Goal: Communication & Community: Answer question/provide support

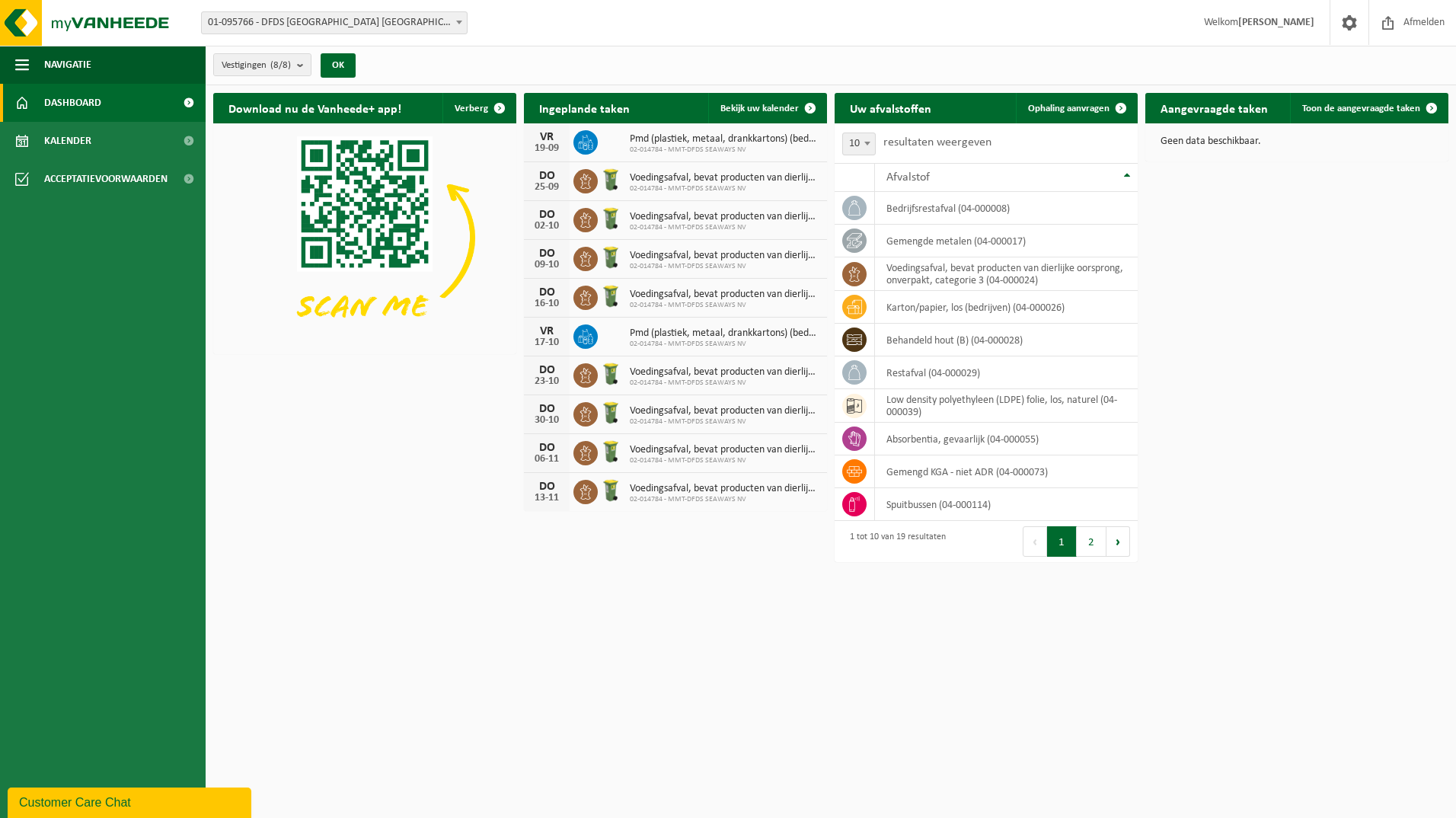
click at [454, 23] on span at bounding box center [459, 22] width 15 height 20
click at [299, 63] on b "submit" at bounding box center [304, 65] width 14 height 21
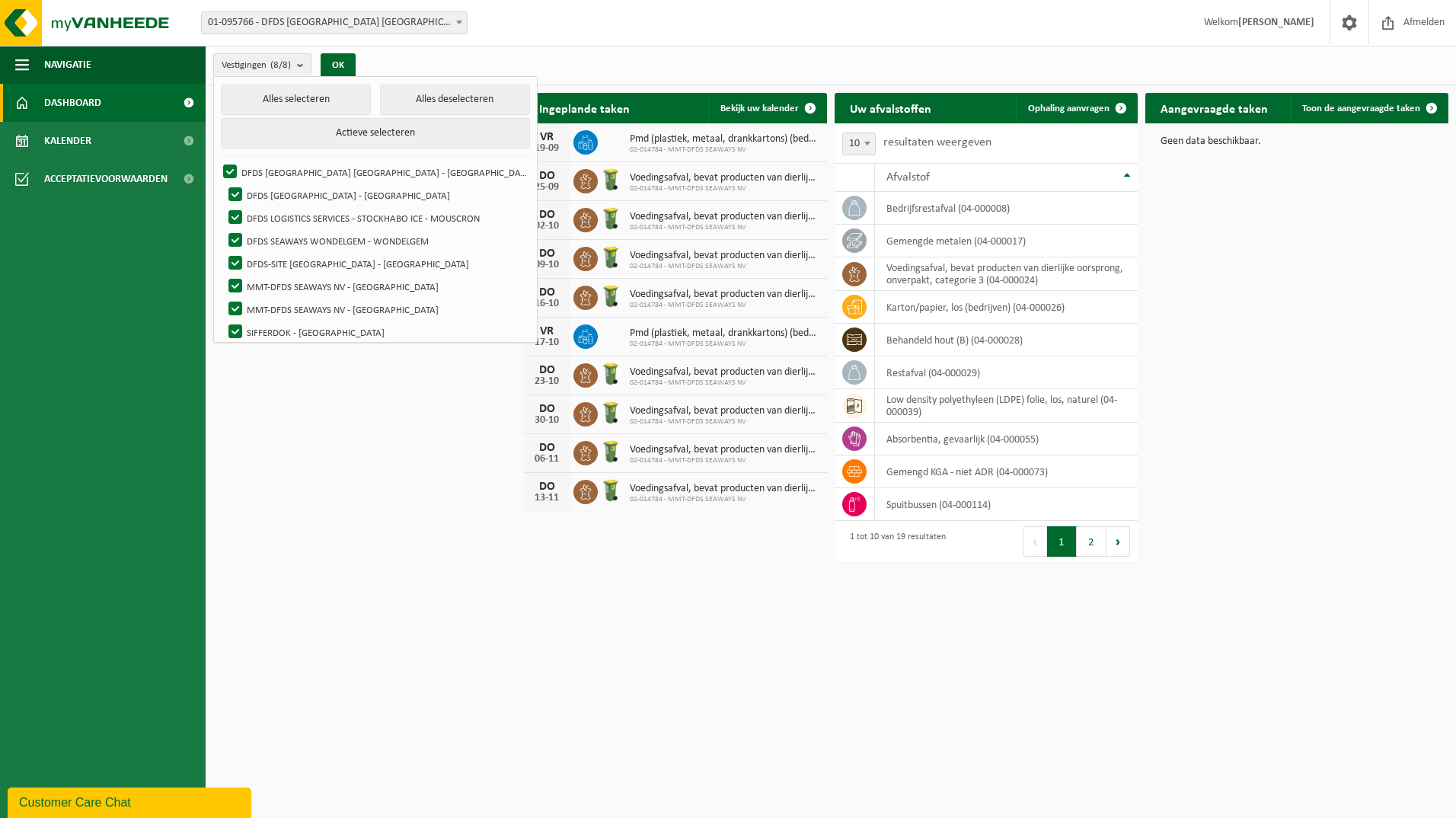
click at [379, 498] on div "Download nu de Vanheede+ app! Verberg Ingeplande taken Bekijk uw kalender VR 19…" at bounding box center [831, 303] width 1243 height 435
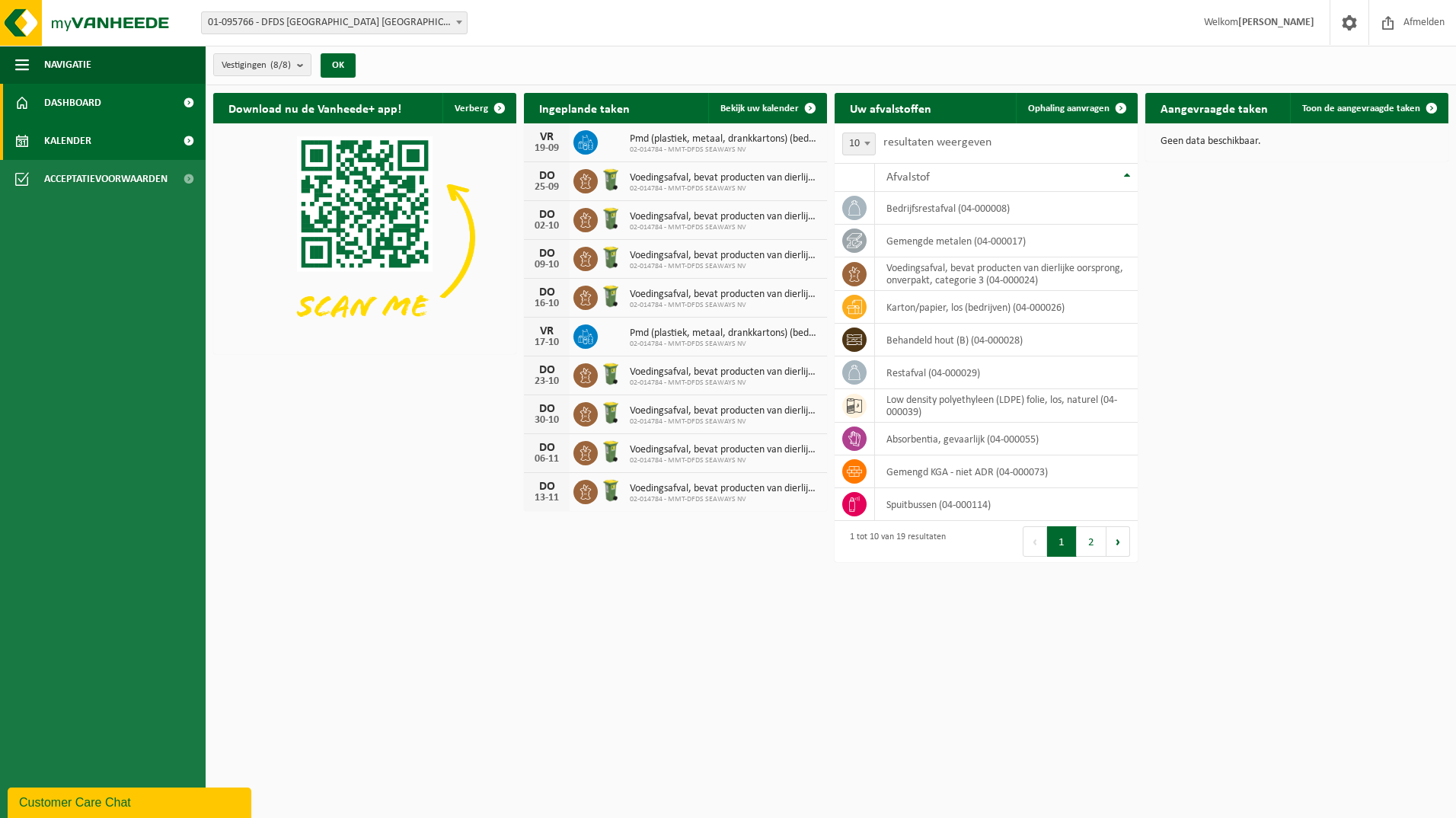
click at [92, 158] on link "Kalender" at bounding box center [102, 141] width 205 height 38
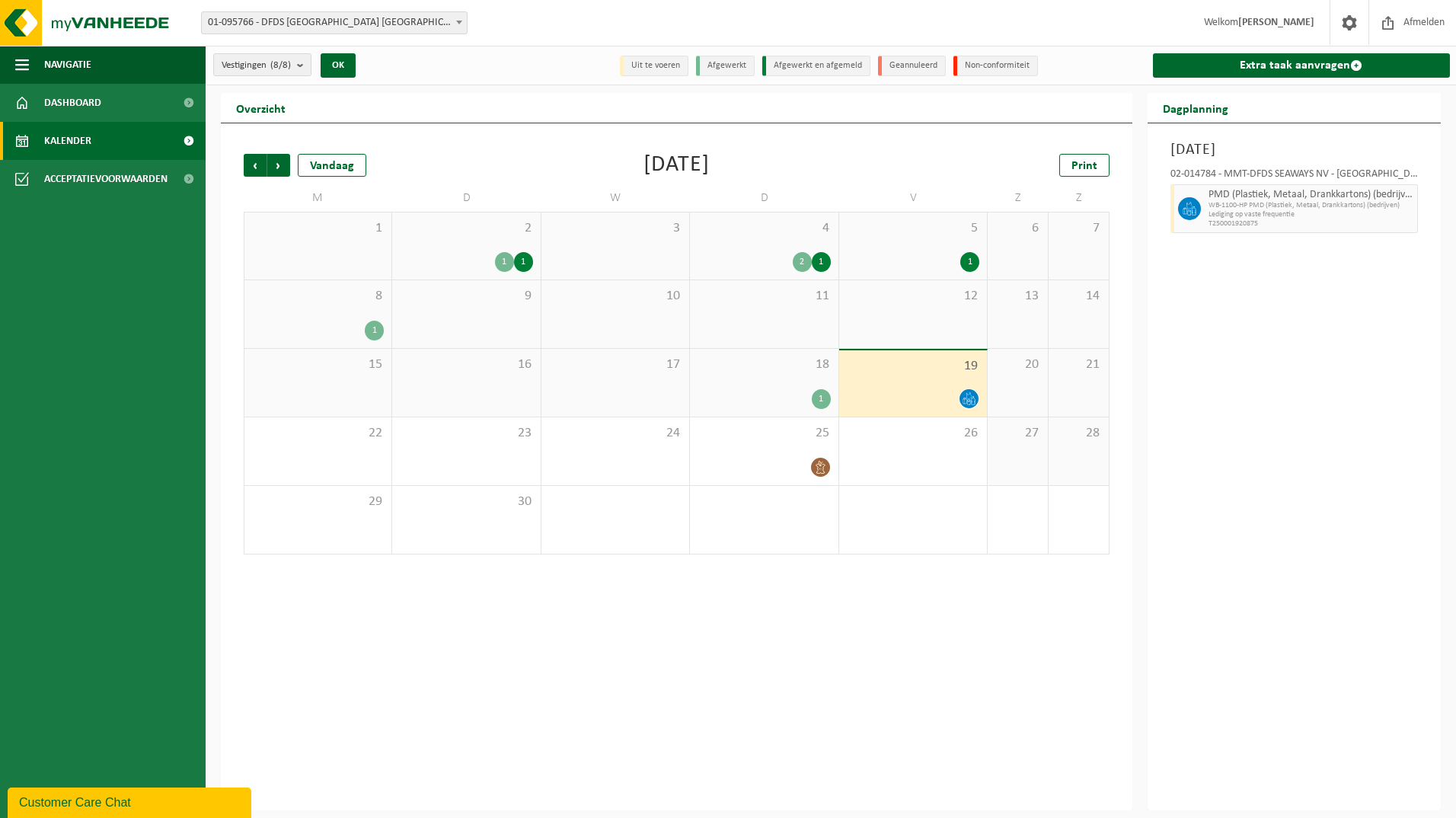
click at [824, 264] on div "1" at bounding box center [821, 262] width 19 height 20
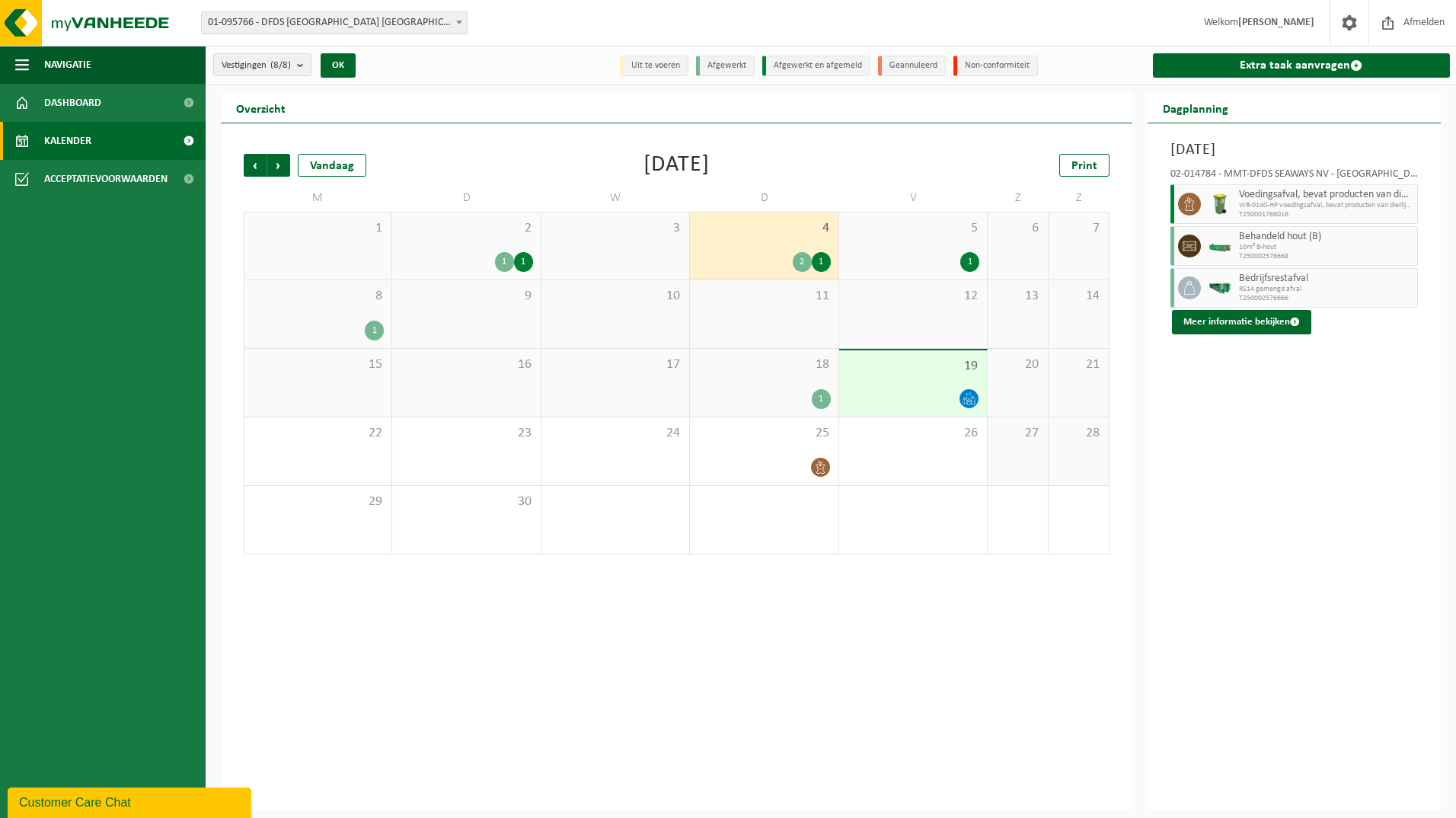
click at [810, 366] on span "18" at bounding box center [764, 365] width 133 height 17
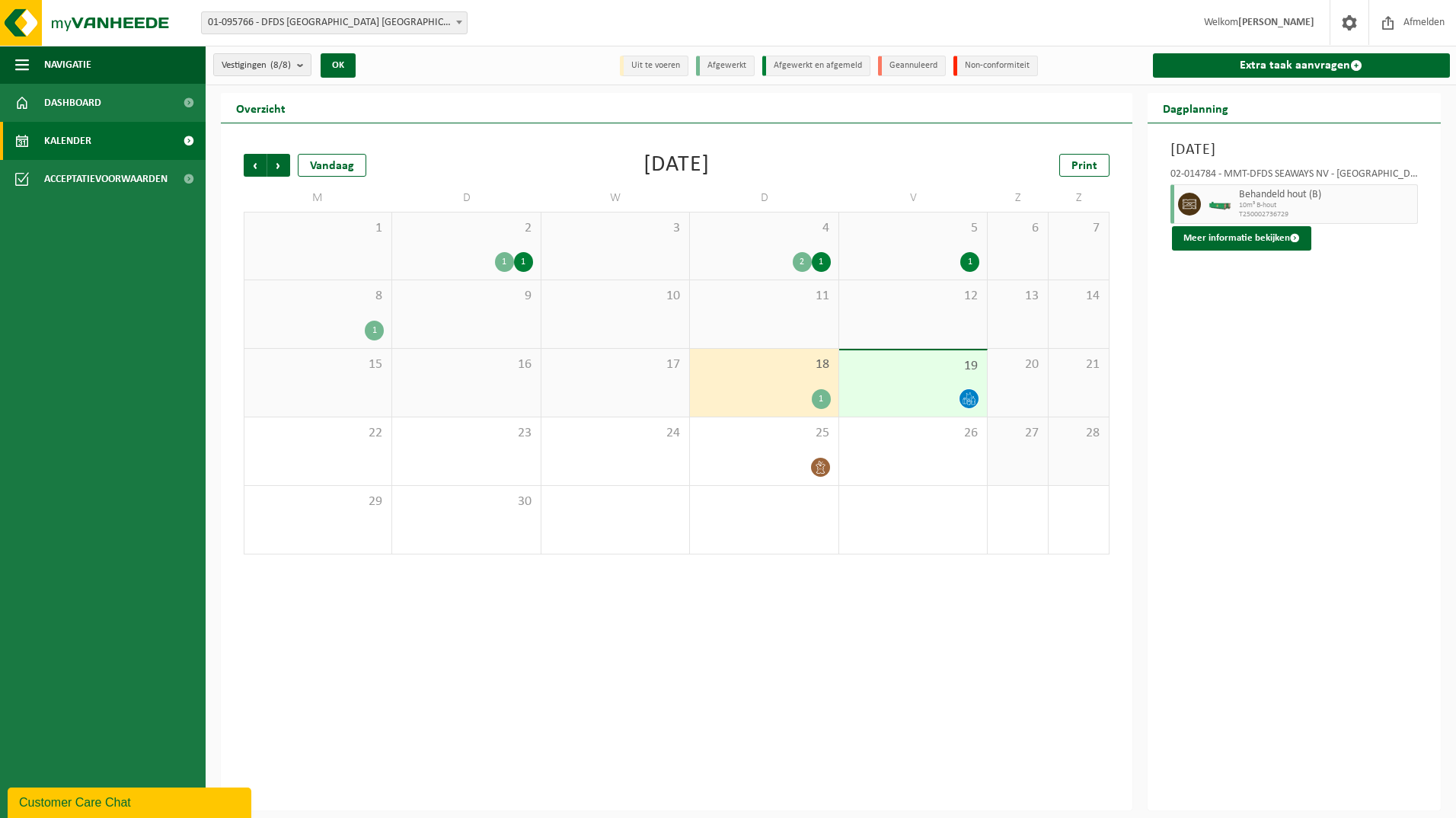
click at [802, 322] on div "11" at bounding box center [764, 314] width 147 height 68
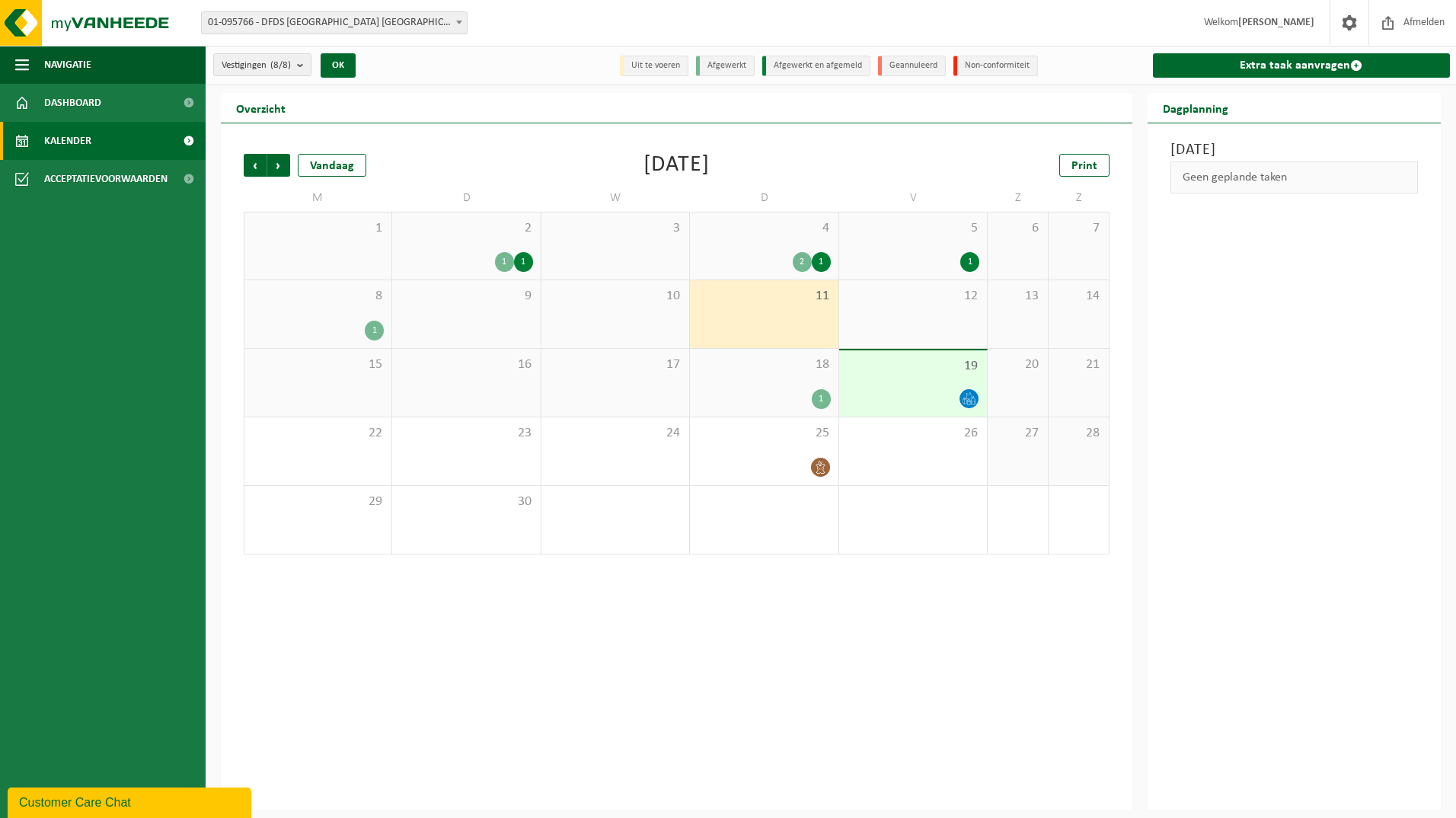
click at [766, 254] on div "2 1" at bounding box center [764, 262] width 133 height 20
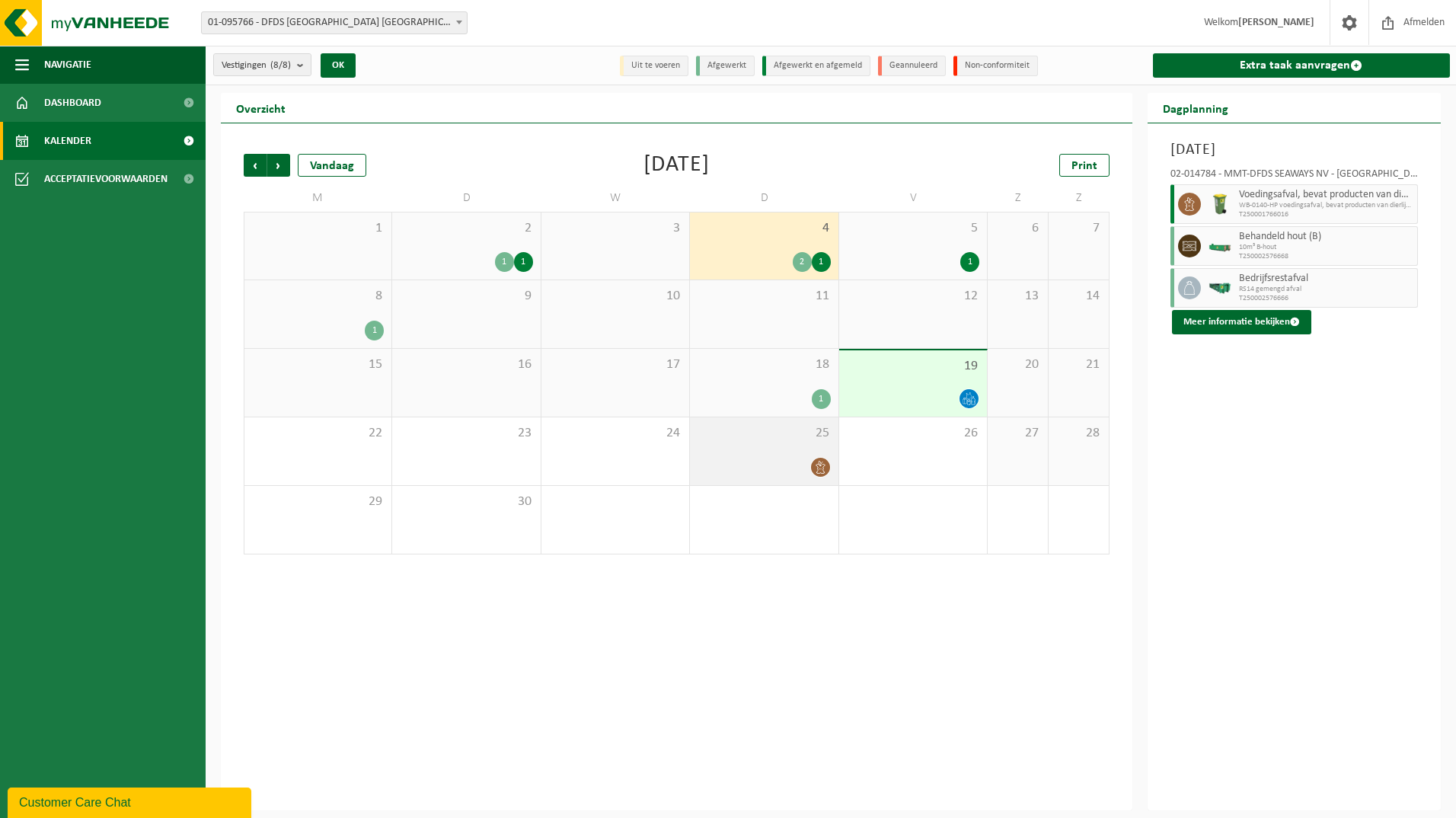
click at [787, 451] on div "25" at bounding box center [764, 451] width 147 height 68
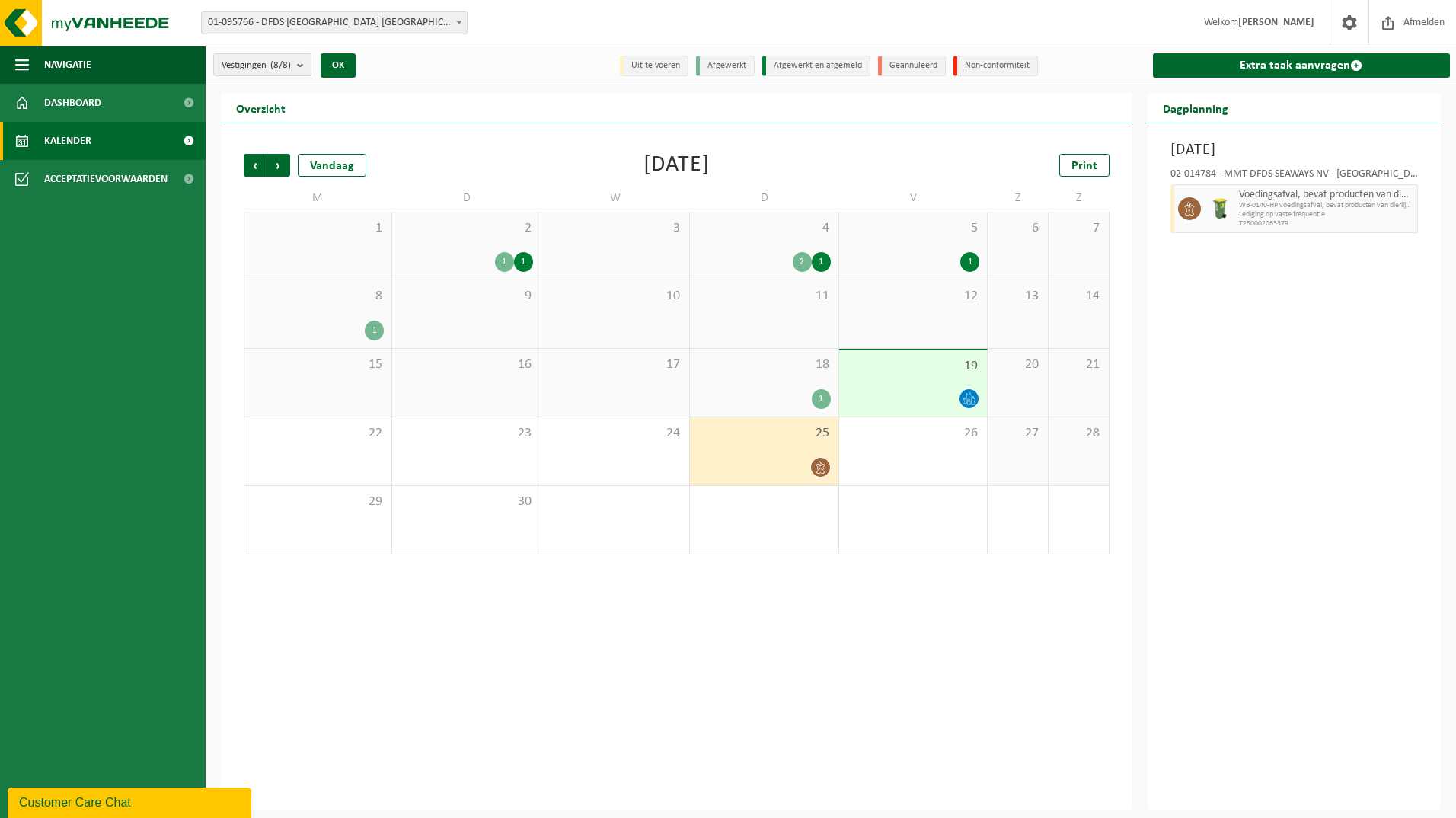
click at [788, 370] on span "18" at bounding box center [764, 365] width 133 height 17
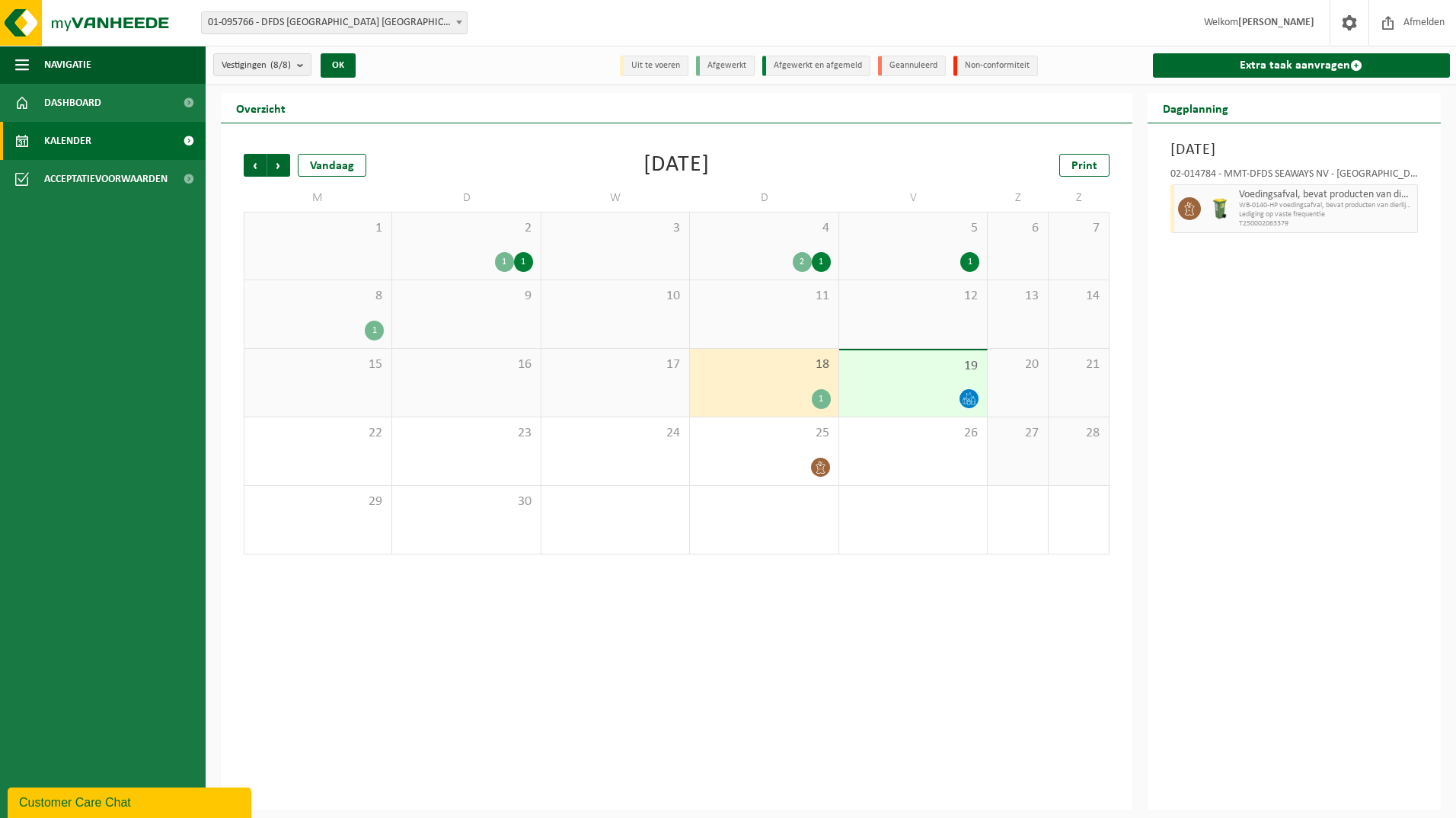
click at [780, 312] on div "11" at bounding box center [764, 314] width 147 height 68
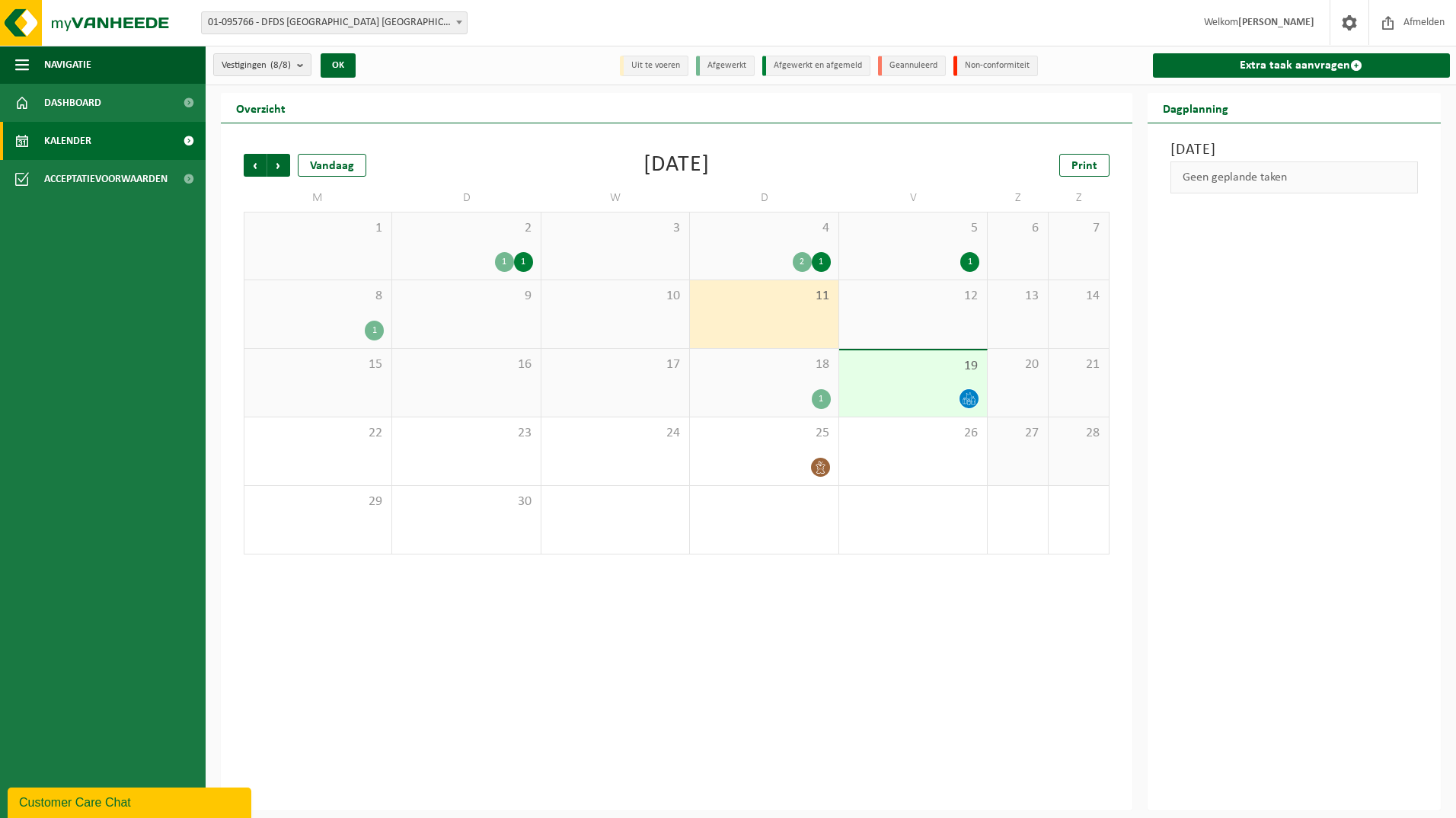
click at [770, 254] on div "2 1" at bounding box center [764, 262] width 133 height 20
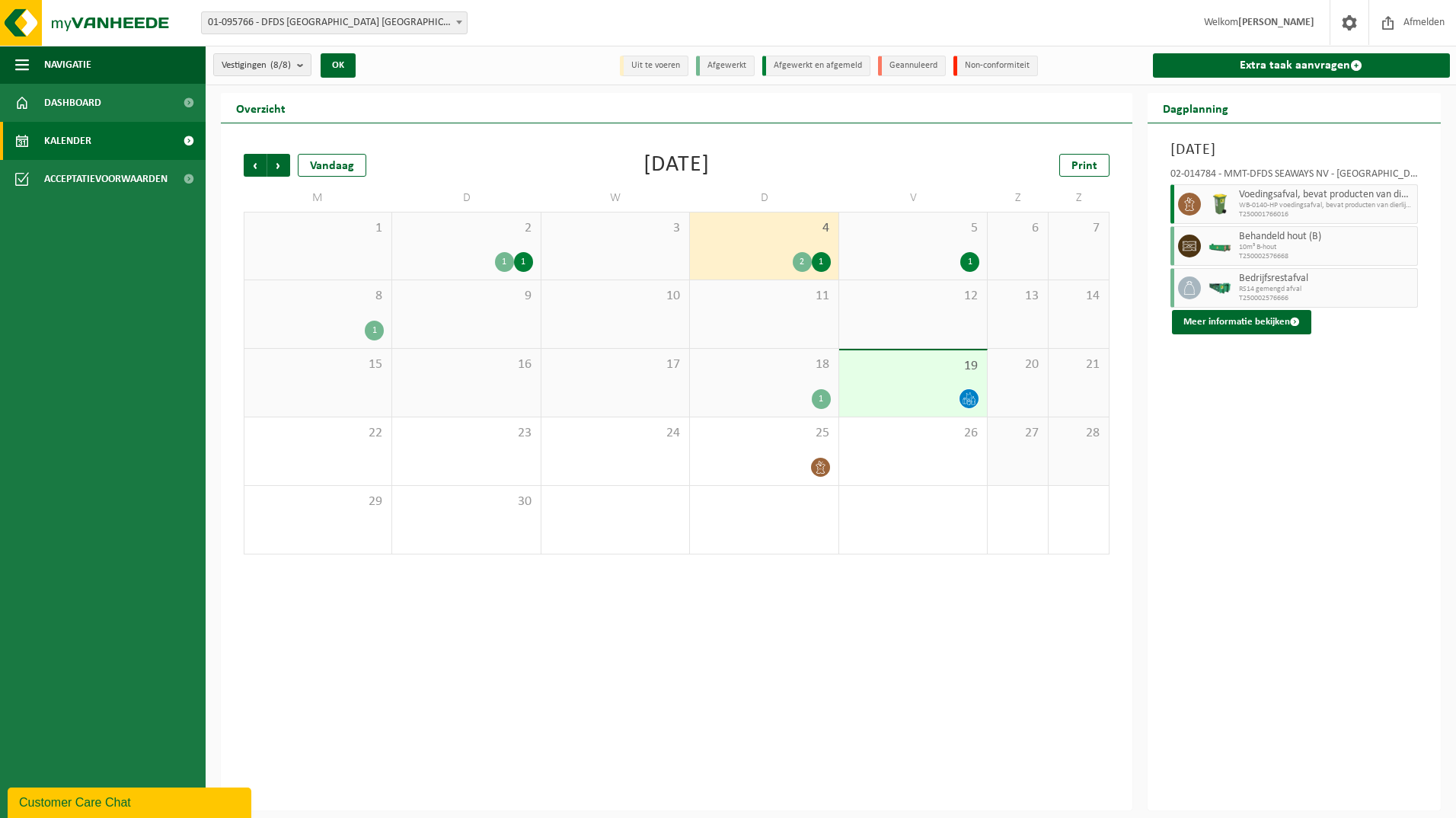
click at [773, 329] on div "11" at bounding box center [764, 314] width 147 height 68
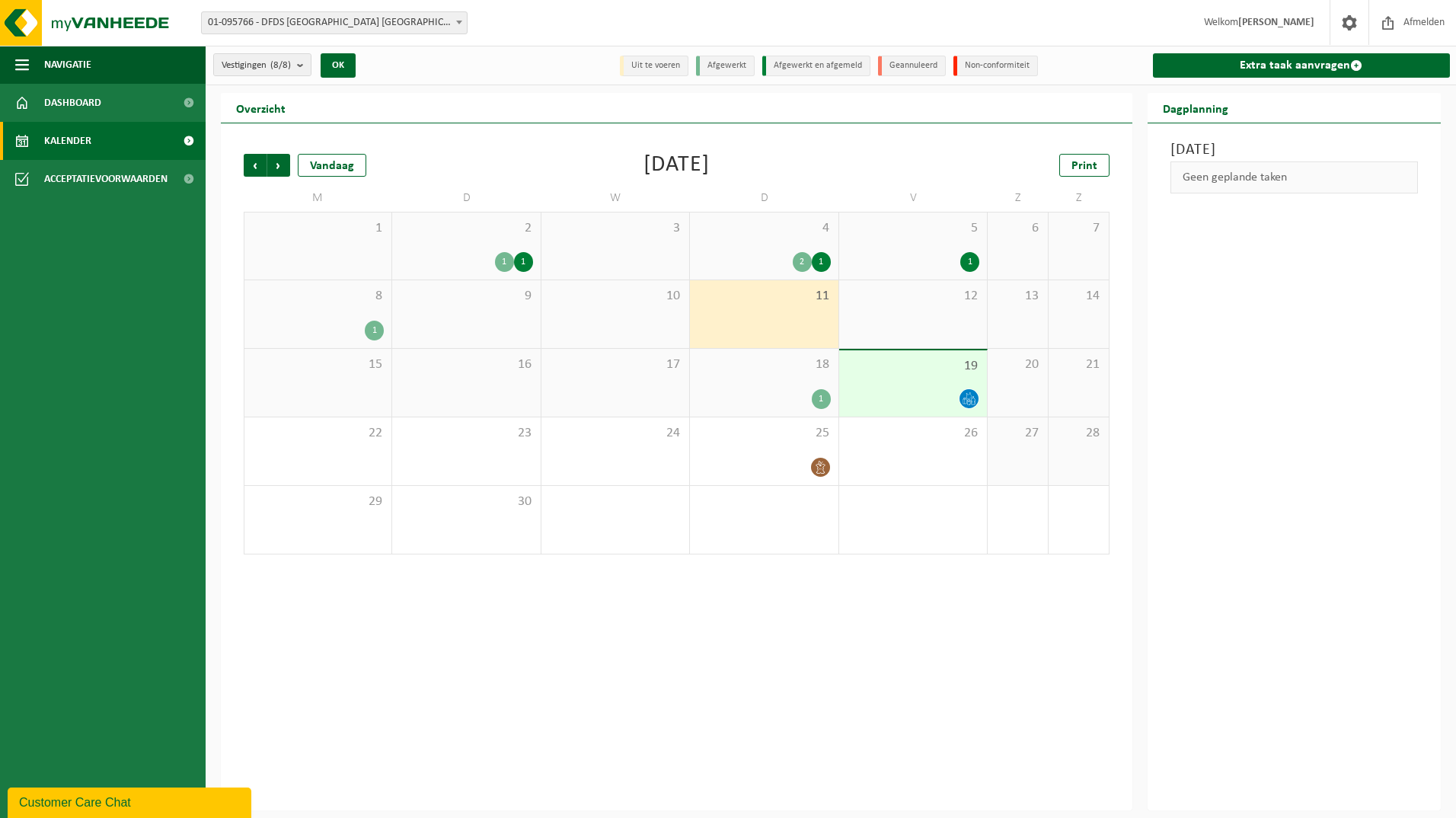
click at [776, 380] on div "18 1" at bounding box center [764, 383] width 147 height 68
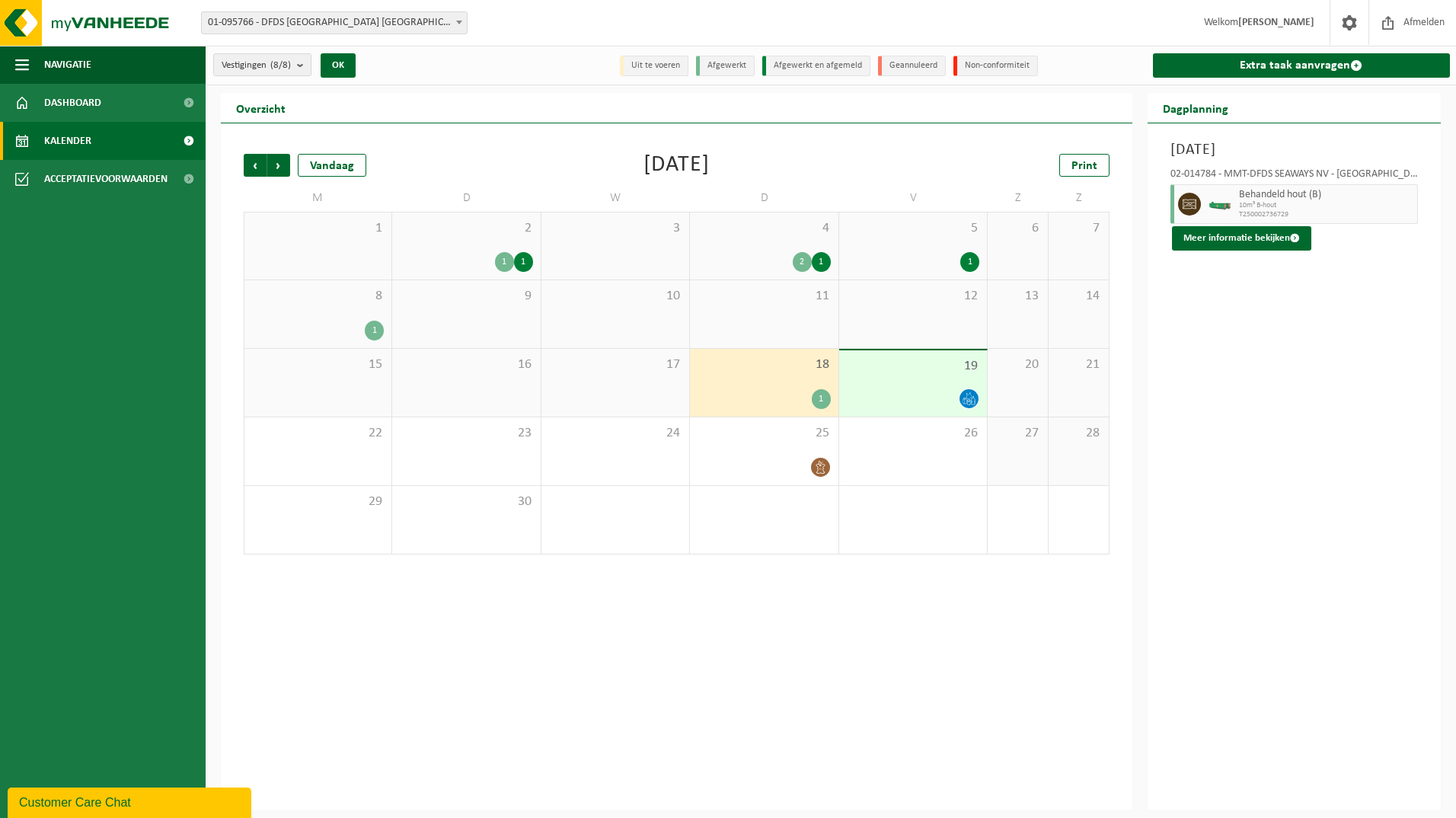
click at [121, 800] on div "Customer Care Chat" at bounding box center [129, 803] width 221 height 18
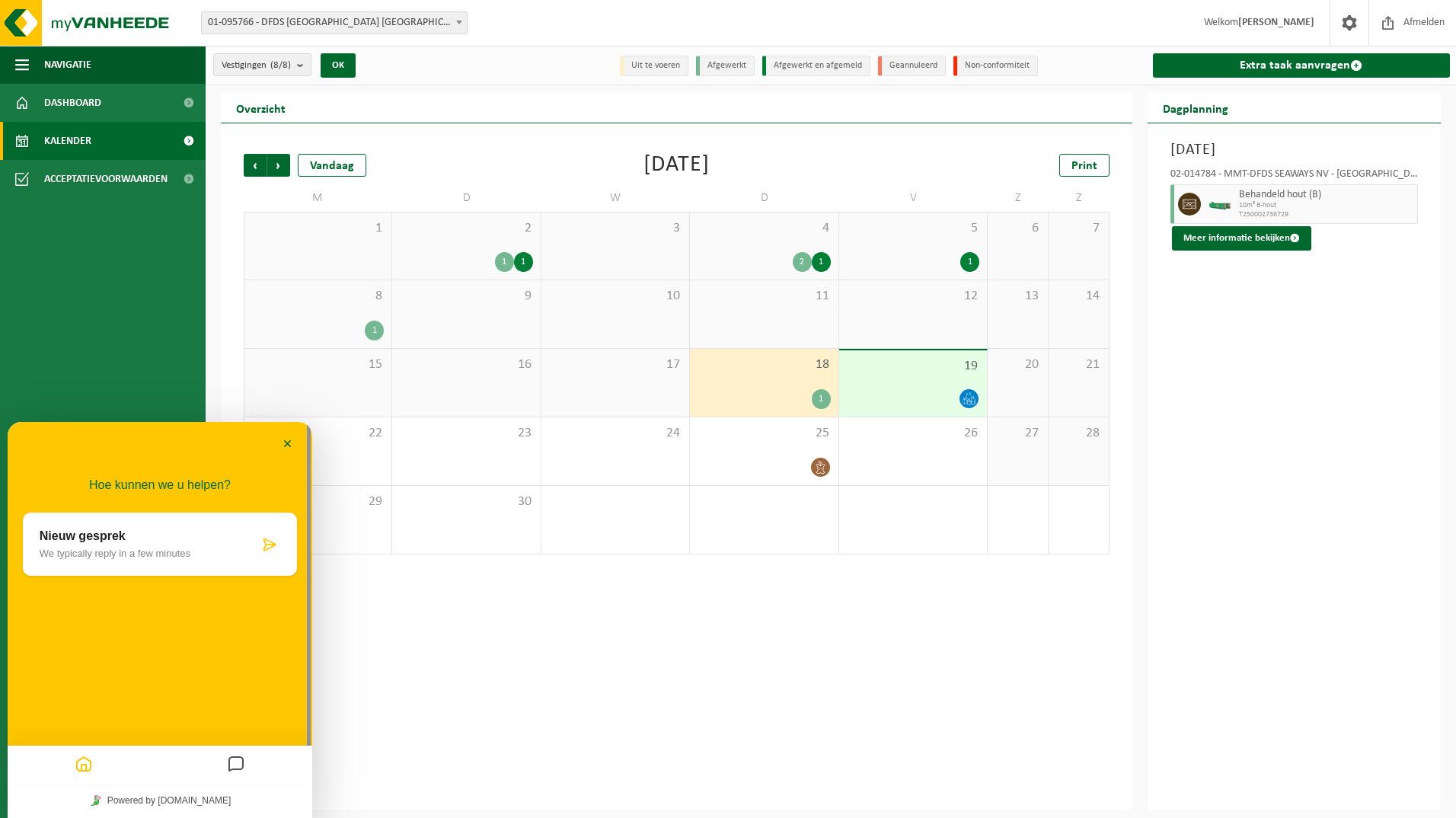
click at [195, 547] on div "Nieuw gesprek We typically reply in a few minutes" at bounding box center [149, 544] width 219 height 30
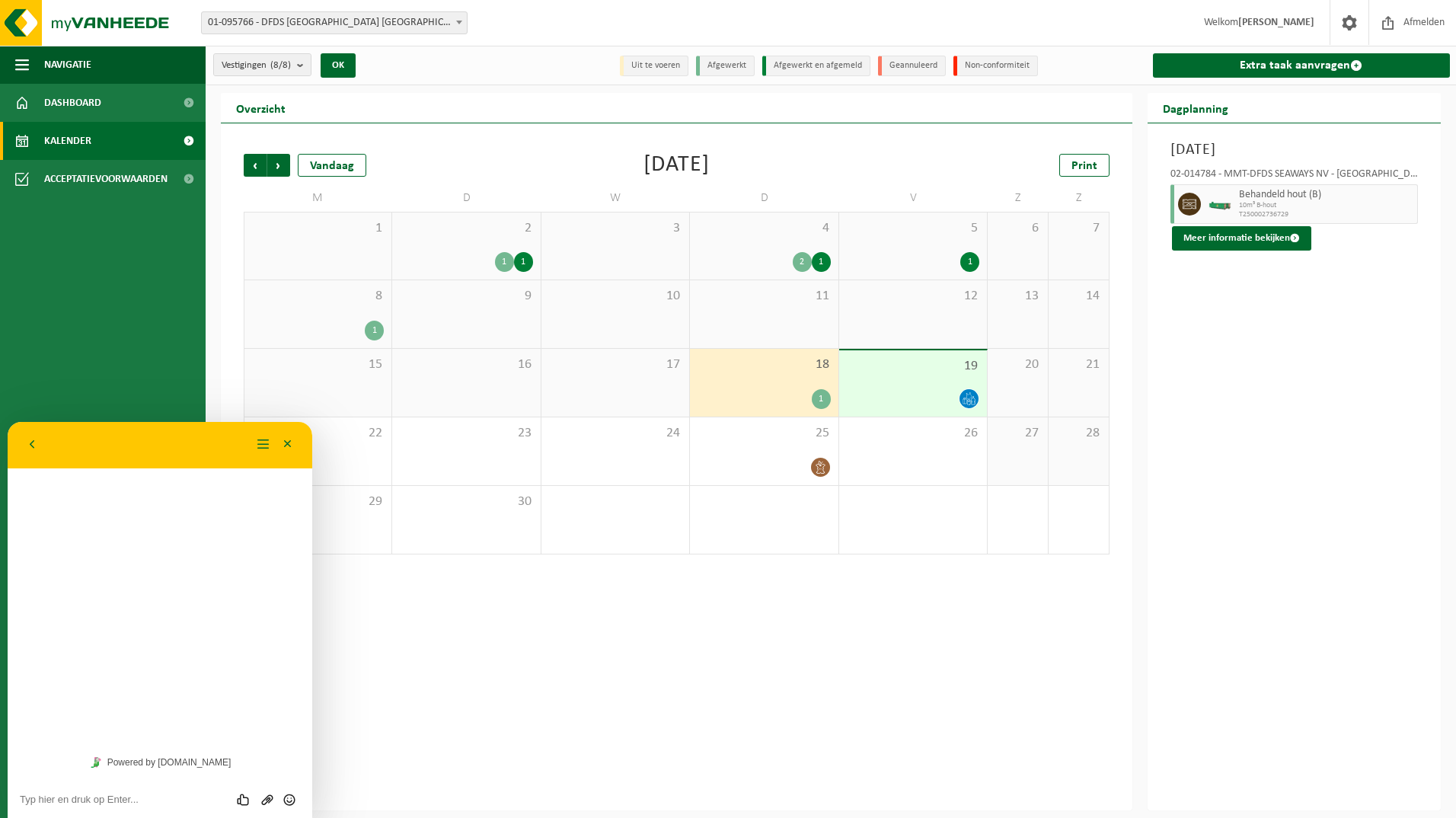
click at [99, 796] on textarea at bounding box center [160, 800] width 280 height 12
type textarea "Beste, ons organisch afval werd de laatste twee weken niet afgehaald op de loca…"
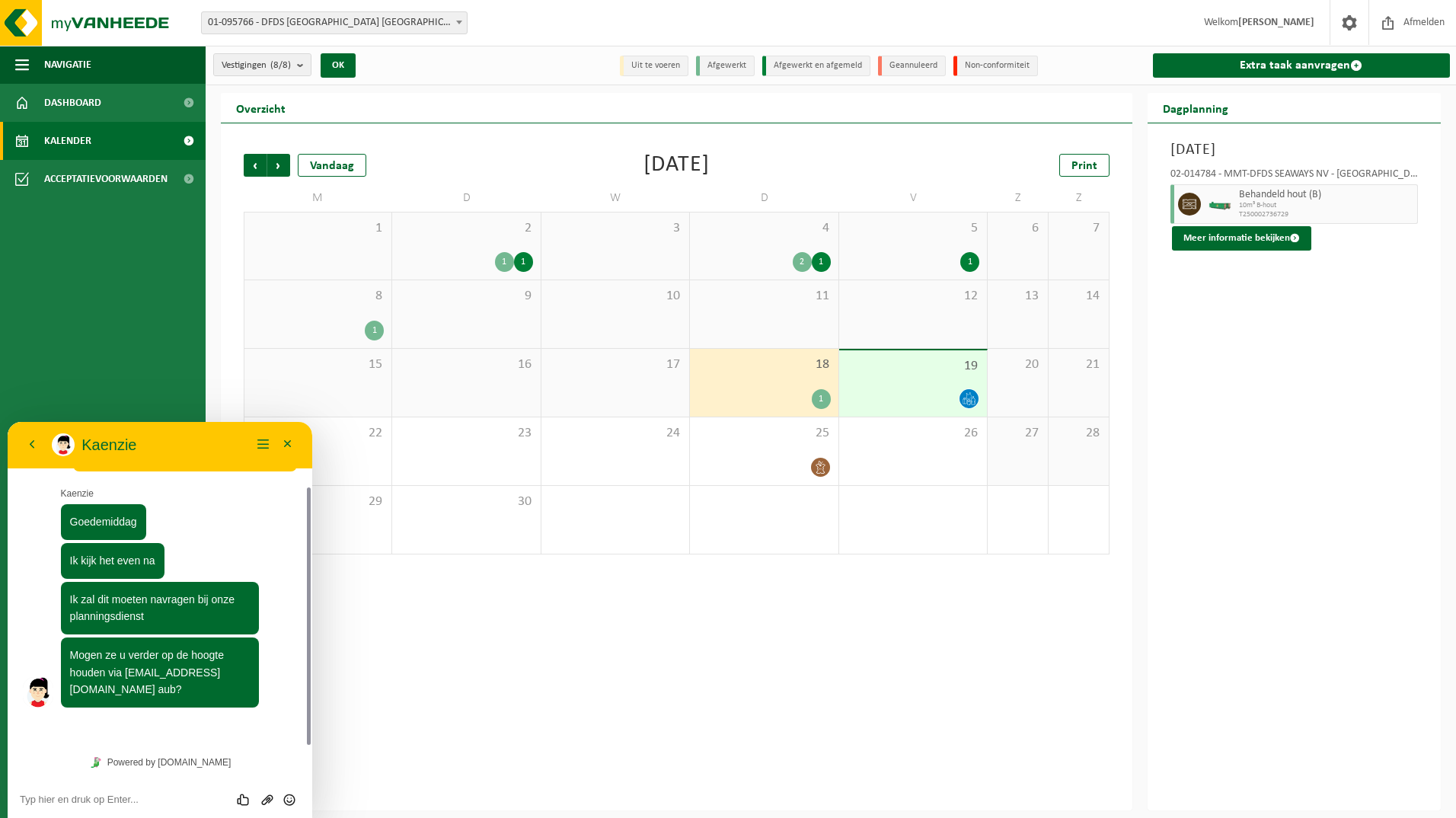
scroll to position [39, 0]
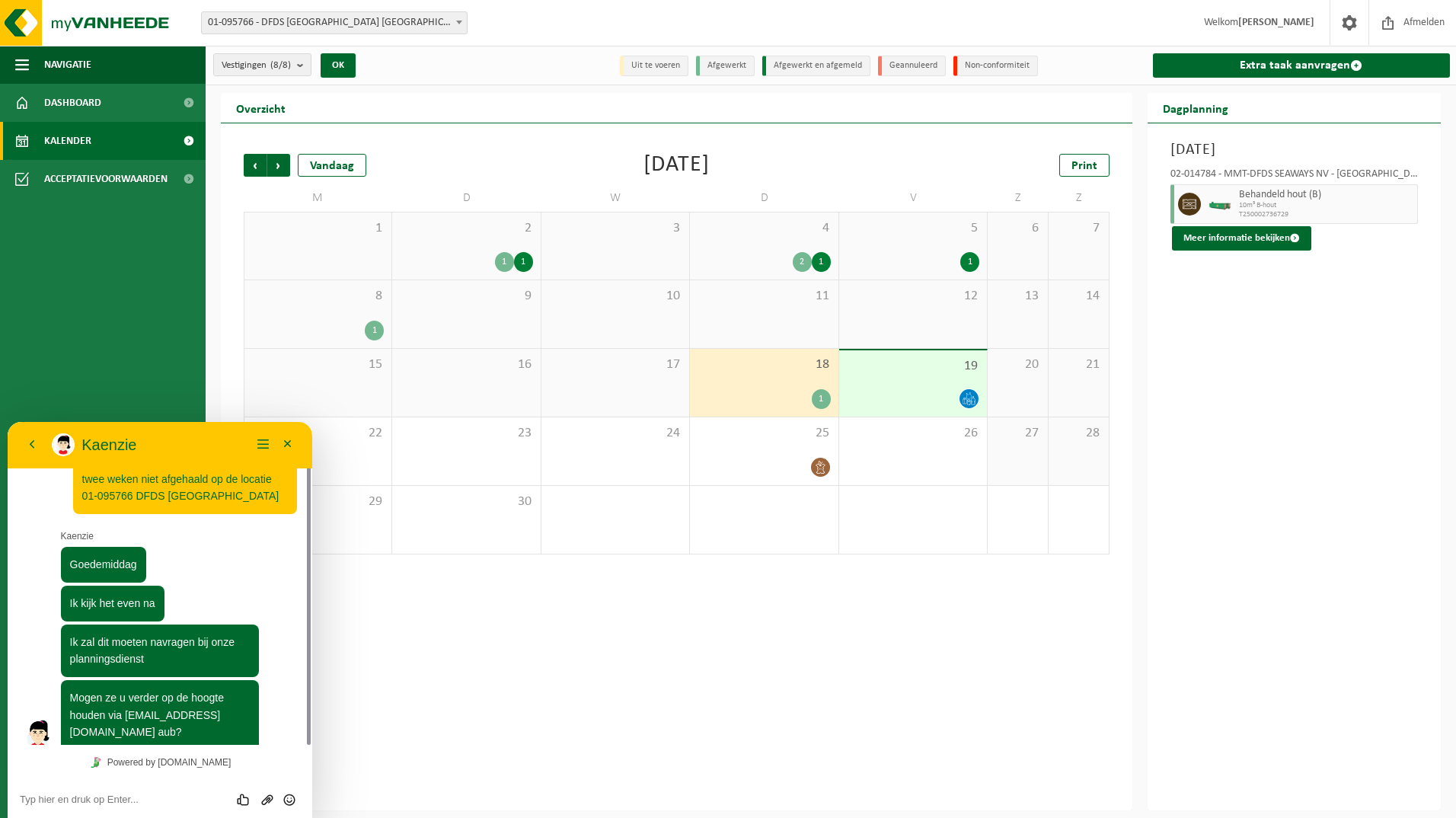
click at [149, 804] on textarea at bounding box center [160, 800] width 280 height 12
type textarea "Dat mag zeker, bedankt!"
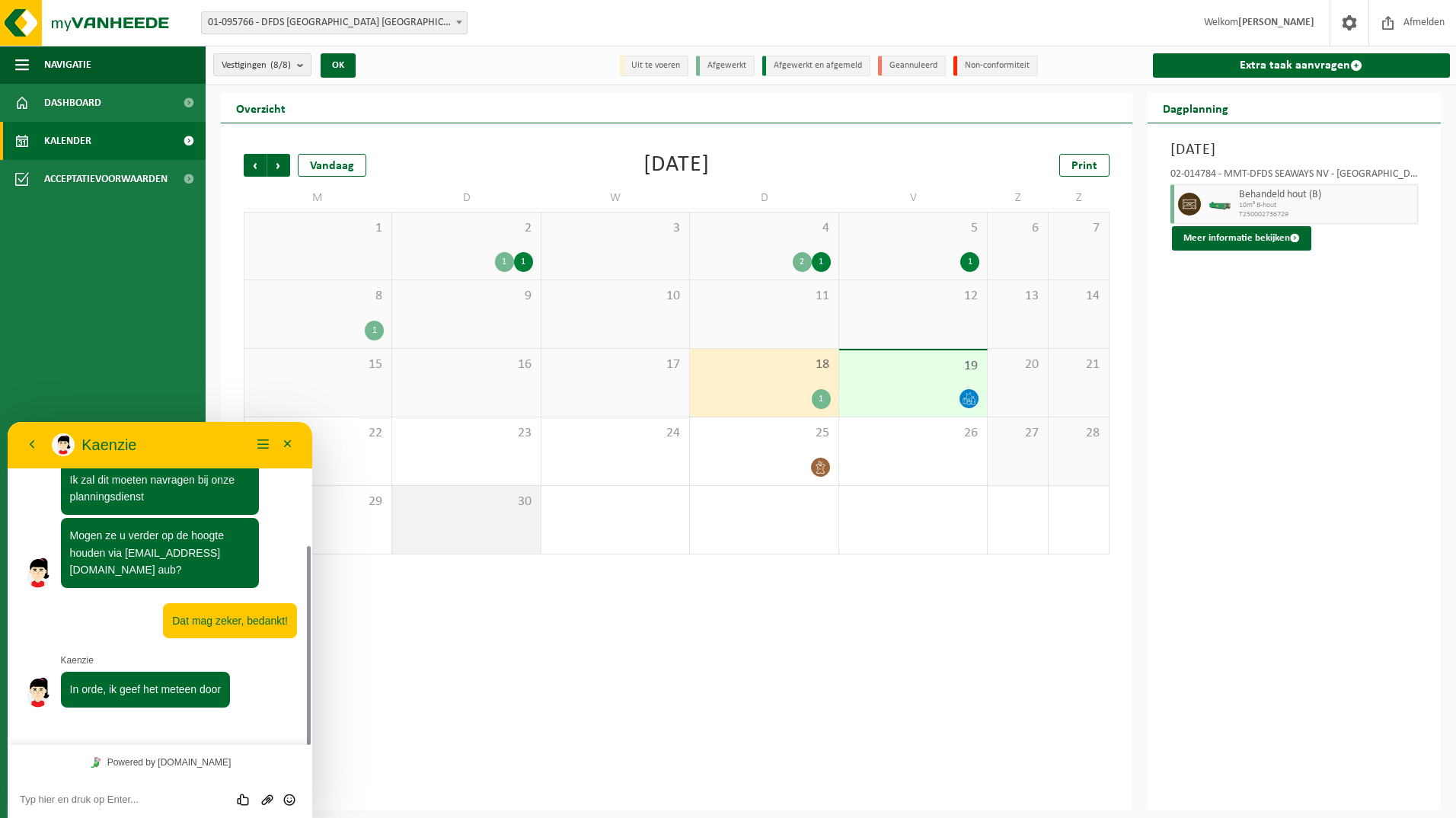
scroll to position [158, 0]
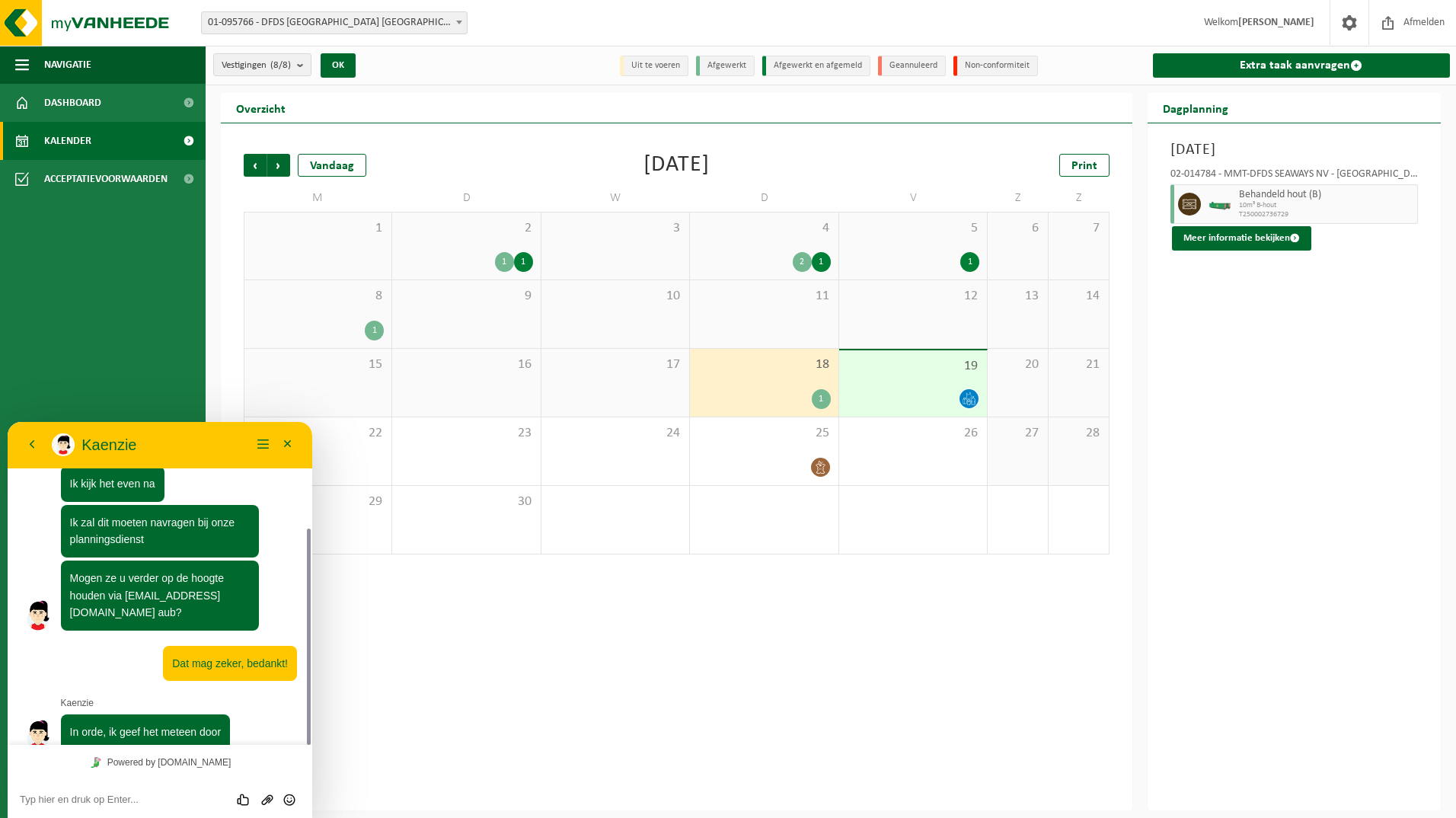
click at [86, 797] on textarea at bounding box center [160, 800] width 280 height 12
type textarea "Perfect, goed weekend!"
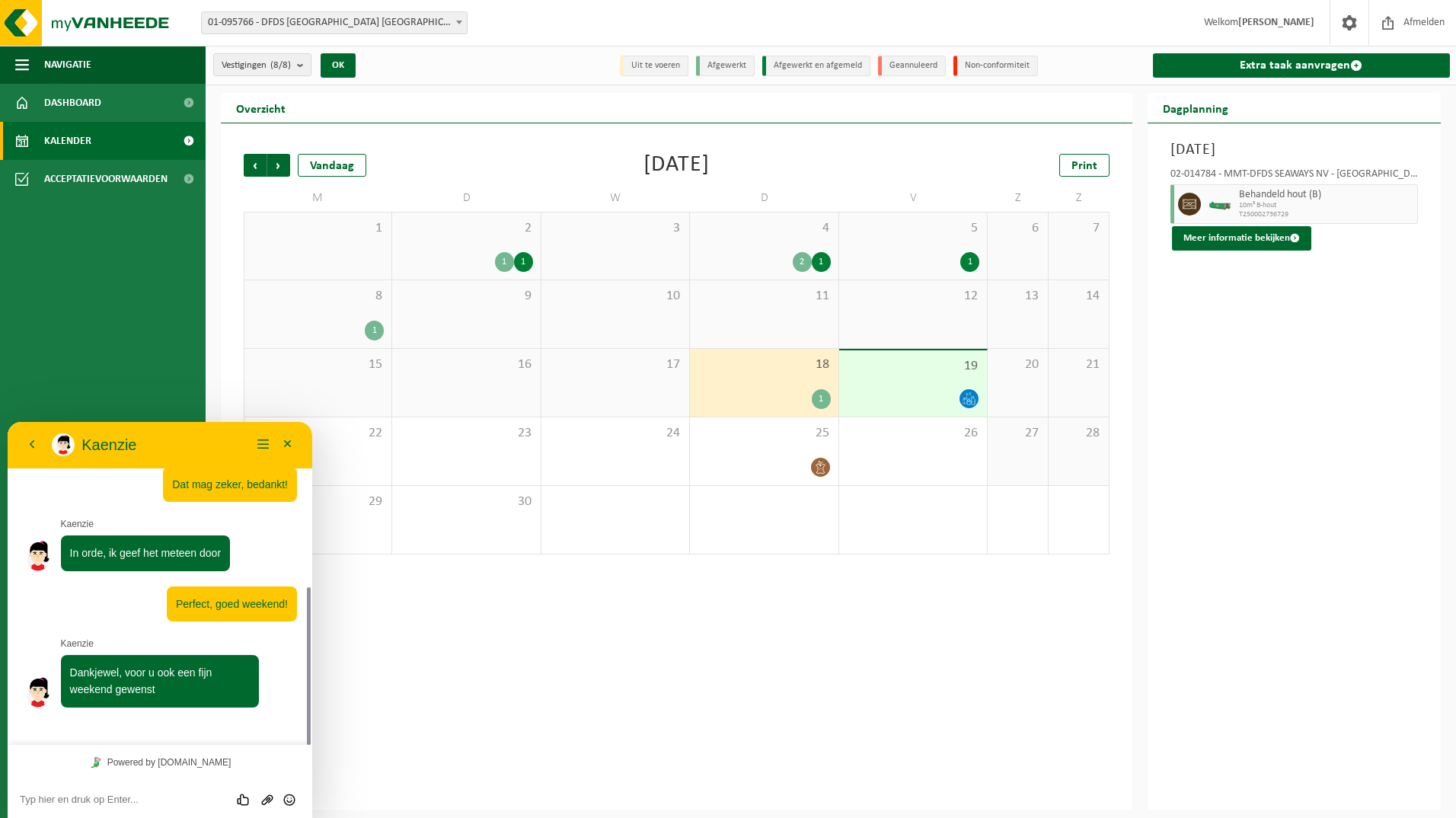
scroll to position [295, 0]
